Goal: Information Seeking & Learning: Check status

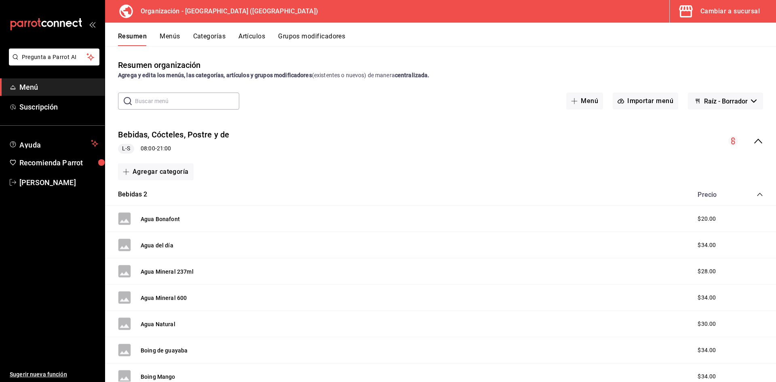
click at [697, 8] on span "button" at bounding box center [687, 11] width 19 height 16
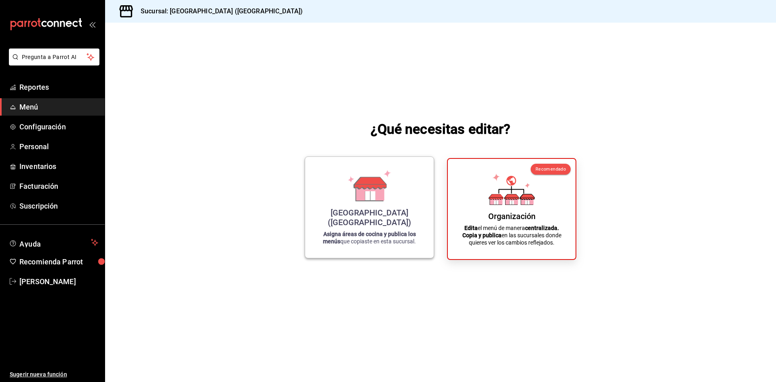
click at [383, 162] on div "[GEOGRAPHIC_DATA] ([GEOGRAPHIC_DATA]) Asigna áreas de cocina y publica los menú…" at bounding box center [369, 208] width 129 height 102
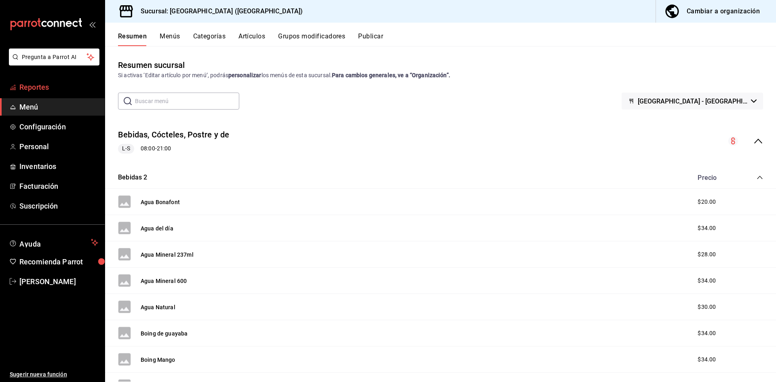
click at [35, 85] on span "Reportes" at bounding box center [58, 87] width 79 height 11
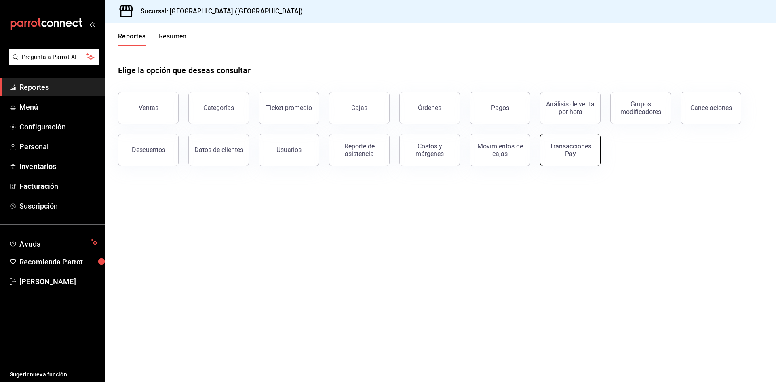
click at [554, 154] on div "Transacciones Pay" at bounding box center [571, 149] width 50 height 15
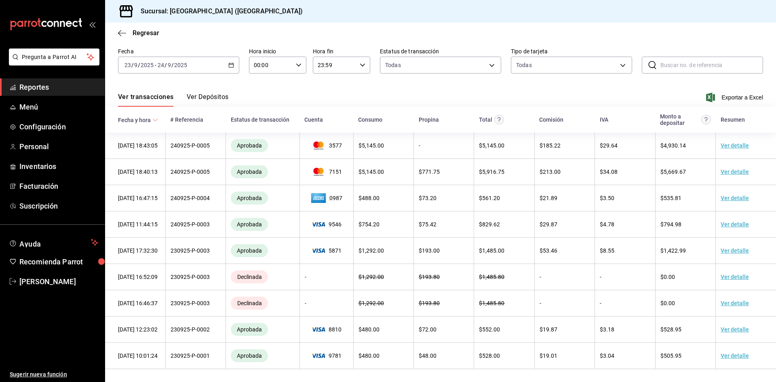
scroll to position [38, 0]
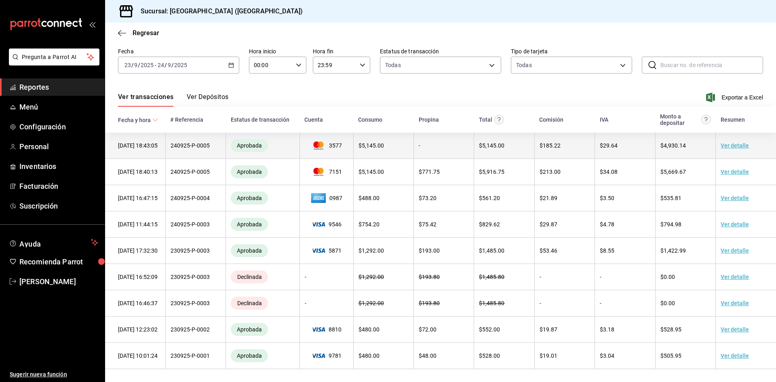
click at [719, 133] on td "Ver detalle" at bounding box center [746, 146] width 60 height 26
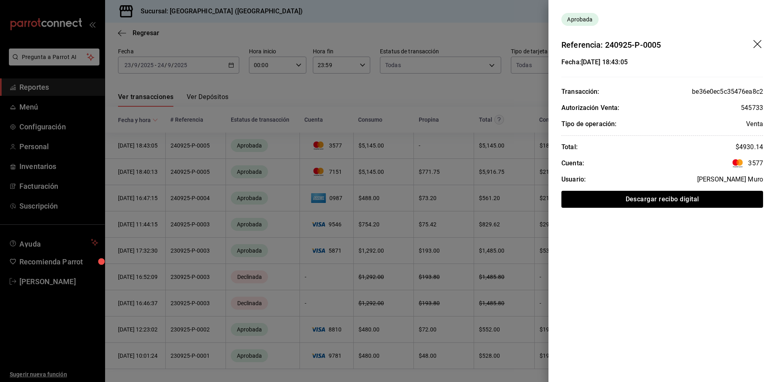
click at [425, 88] on div at bounding box center [388, 191] width 776 height 382
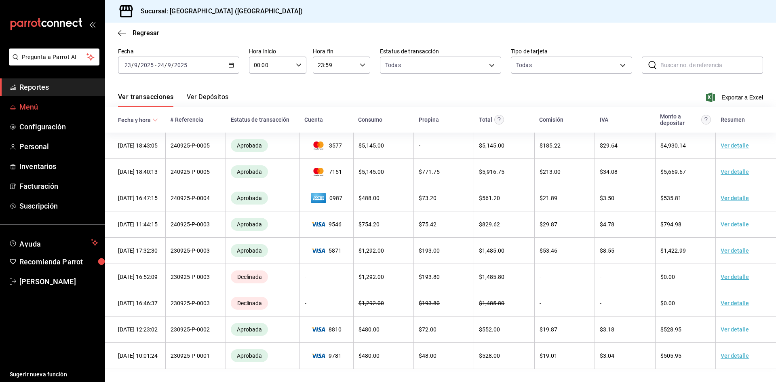
click at [35, 112] on link "Menú" at bounding box center [52, 106] width 105 height 17
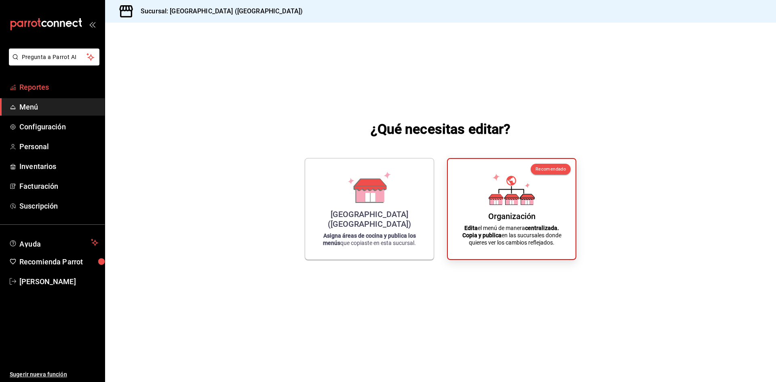
click at [11, 82] on link "Reportes" at bounding box center [52, 86] width 105 height 17
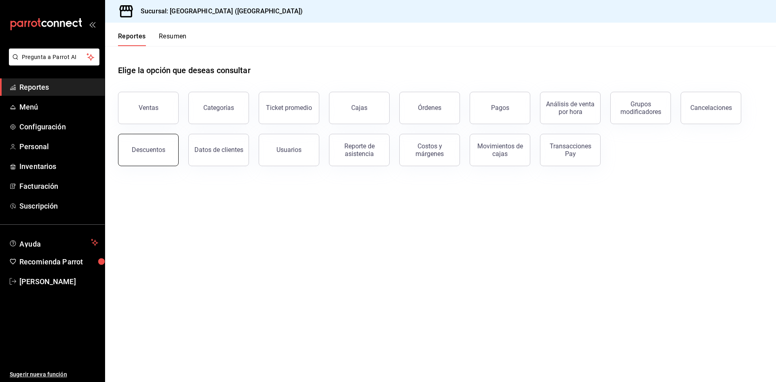
click at [162, 155] on button "Descuentos" at bounding box center [148, 150] width 61 height 32
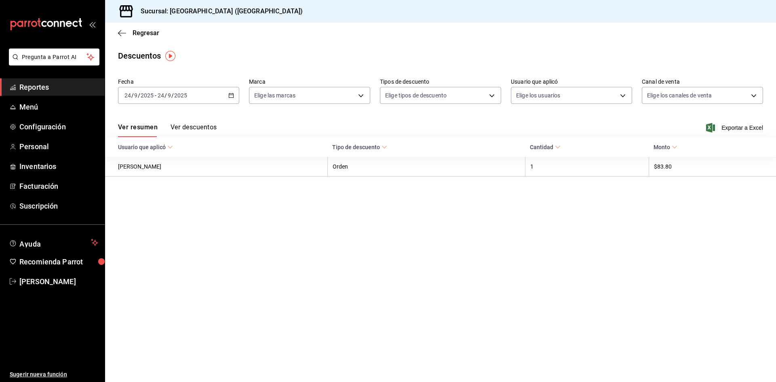
click at [190, 129] on button "Ver descuentos" at bounding box center [194, 130] width 46 height 14
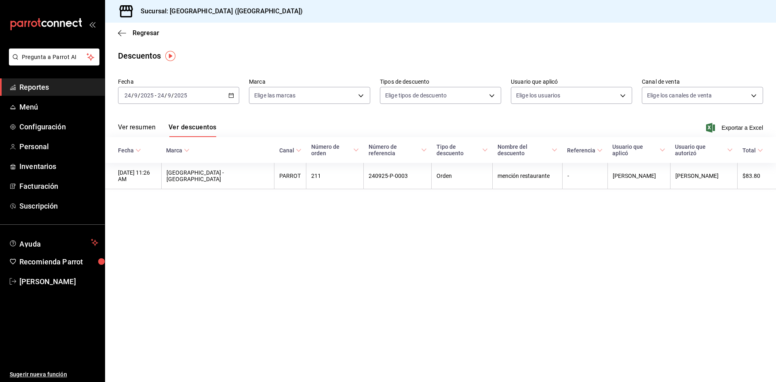
click at [218, 94] on div "[DATE] [DATE] - [DATE] [DATE]" at bounding box center [178, 95] width 121 height 17
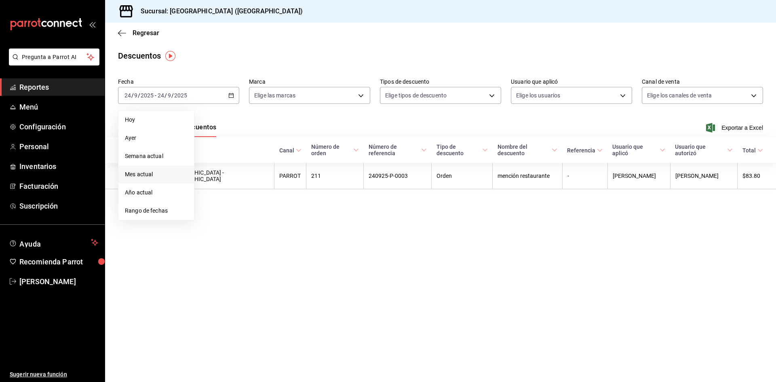
click at [140, 174] on span "Mes actual" at bounding box center [156, 174] width 63 height 8
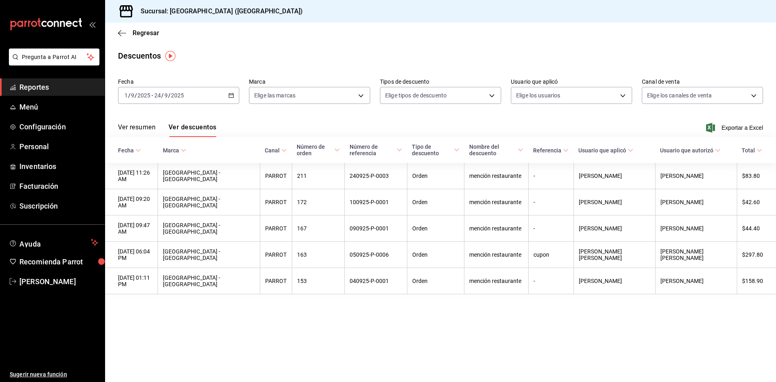
click at [174, 99] on input "2025" at bounding box center [178, 95] width 14 height 6
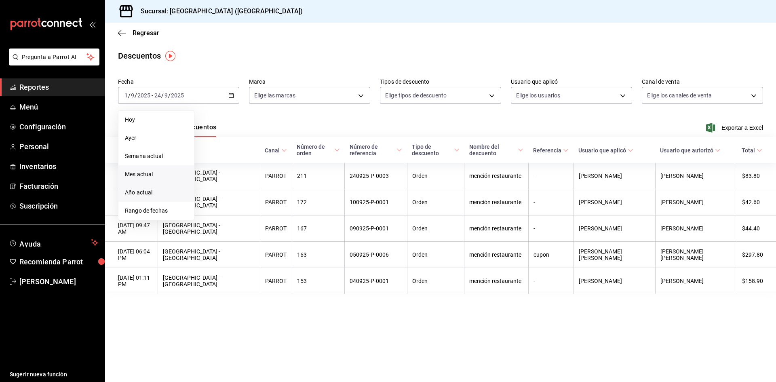
click at [154, 194] on span "Año actual" at bounding box center [156, 192] width 63 height 8
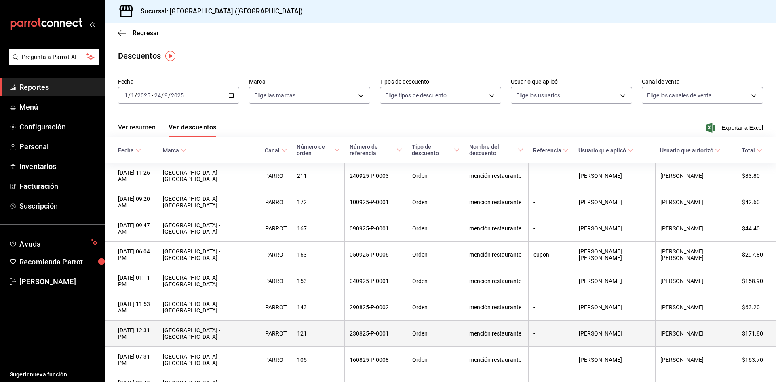
scroll to position [50, 0]
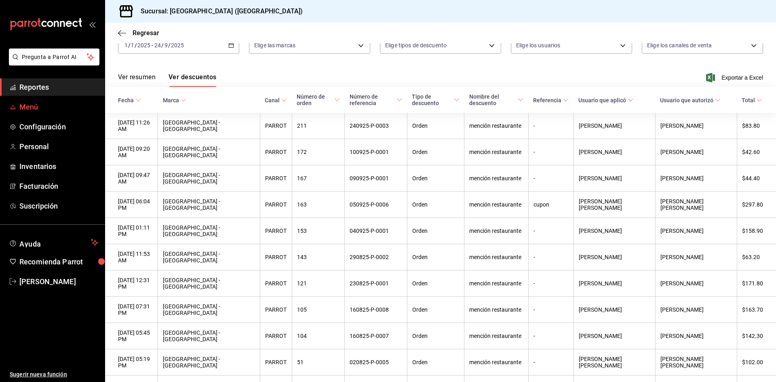
click at [35, 99] on link "Menú" at bounding box center [52, 106] width 105 height 17
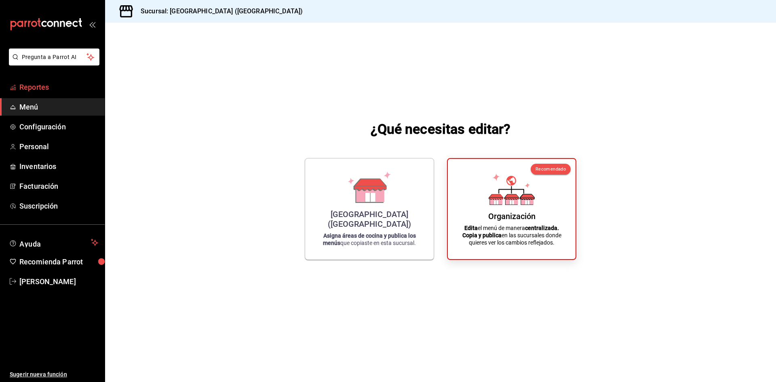
click at [26, 93] on link "Reportes" at bounding box center [52, 86] width 105 height 17
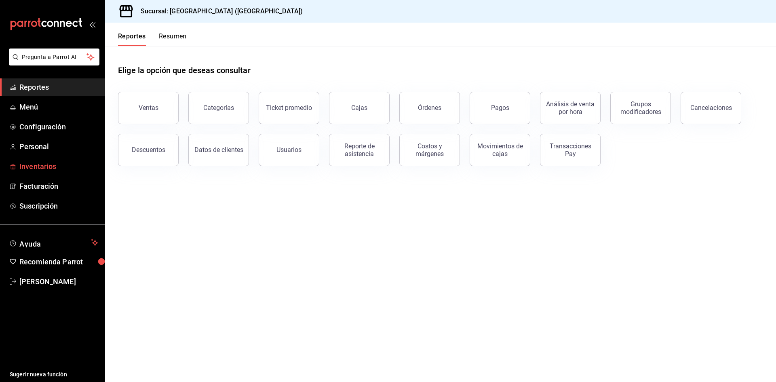
click at [47, 173] on link "Inventarios" at bounding box center [52, 166] width 105 height 17
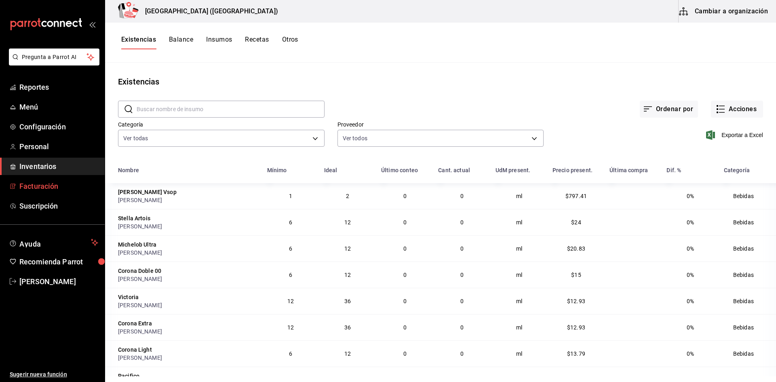
click at [37, 182] on span "Facturación" at bounding box center [58, 186] width 79 height 11
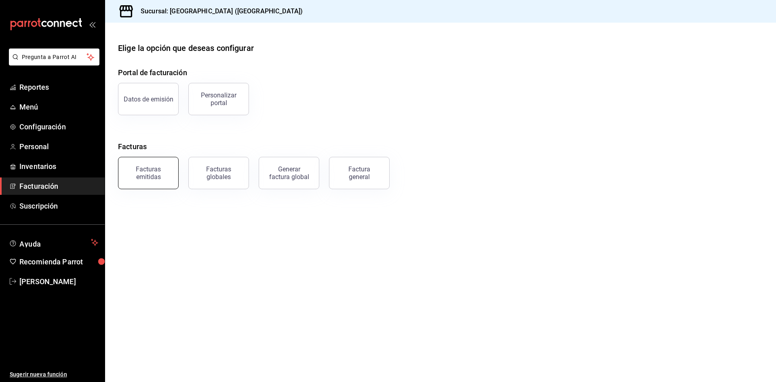
click at [158, 183] on button "Facturas emitidas" at bounding box center [148, 173] width 61 height 32
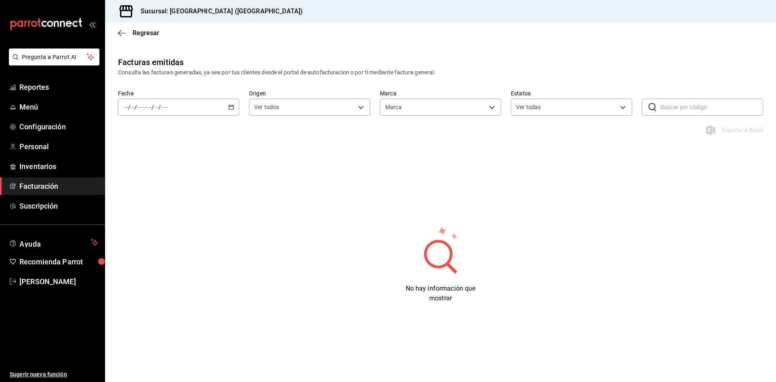
type input "98a170be-d6ca-404e-b468-c06239c777d8"
click at [224, 110] on div "/ / - / /" at bounding box center [178, 107] width 121 height 17
click at [155, 184] on span "Mes actual" at bounding box center [156, 186] width 63 height 8
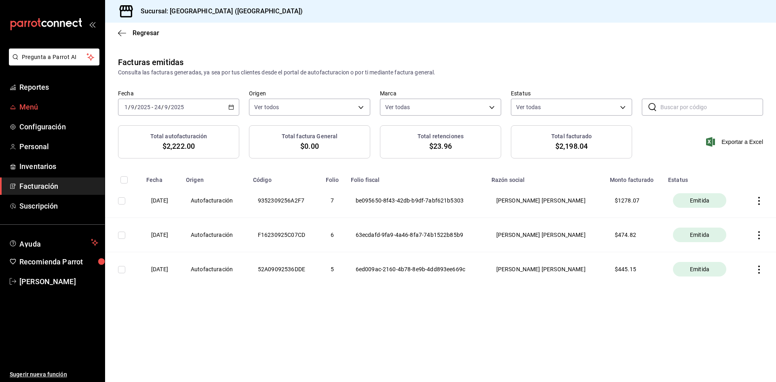
click at [31, 103] on span "Menú" at bounding box center [58, 107] width 79 height 11
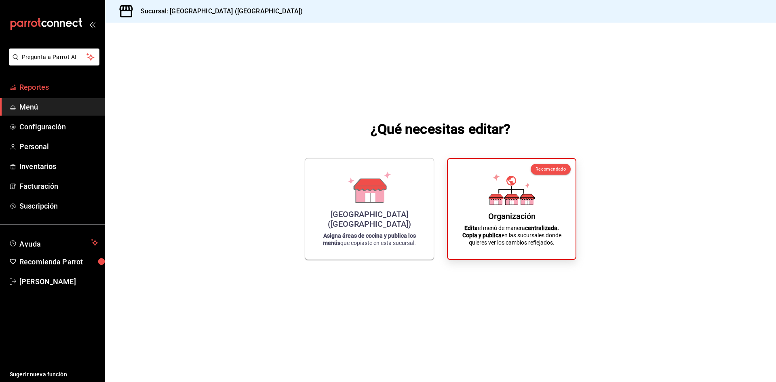
click at [34, 84] on span "Reportes" at bounding box center [58, 87] width 79 height 11
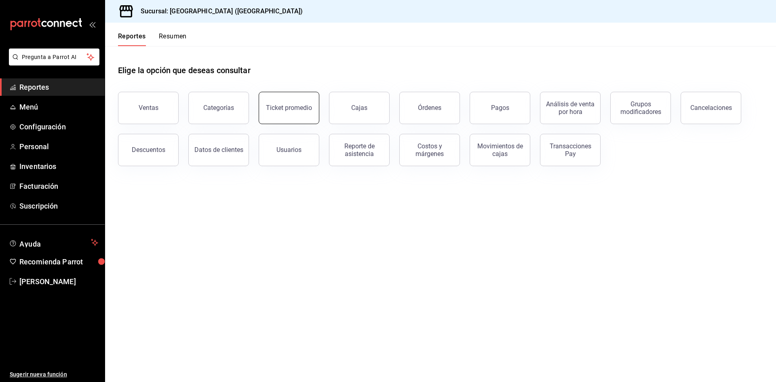
click at [313, 113] on button "Ticket promedio" at bounding box center [289, 108] width 61 height 32
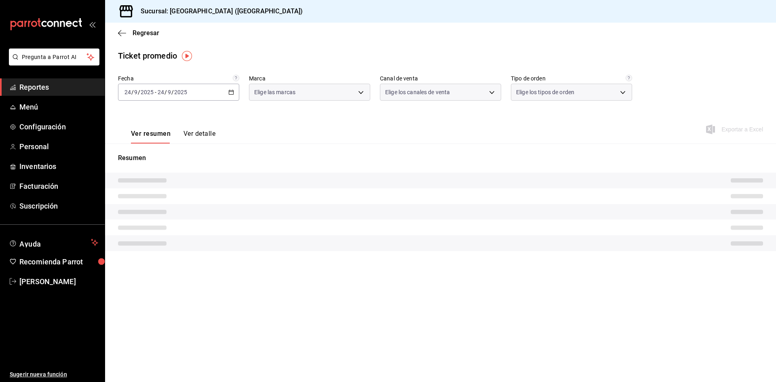
type input "98a170be-d6ca-404e-b468-c06239c777d8"
type input "PARROT,UBER_EATS,RAPPI,DIDI_FOOD,ONLINE"
type input "ef1edb33-d1cc-4648-a8df-154ad5265d20,EXTERNAL"
